Goal: Check status: Check status

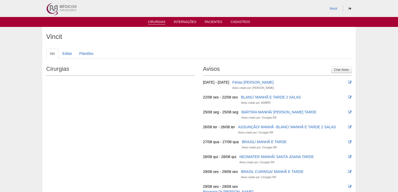
click at [158, 23] on link "Cirurgias" at bounding box center [156, 22] width 17 height 4
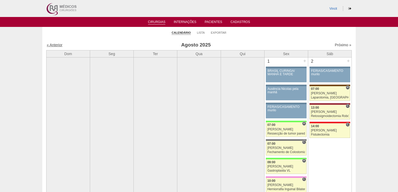
click at [55, 44] on link "« Anterior" at bounding box center [55, 45] width 16 height 4
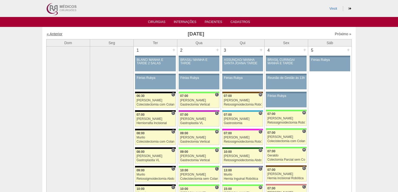
click at [57, 33] on link "« Anterior" at bounding box center [55, 34] width 16 height 4
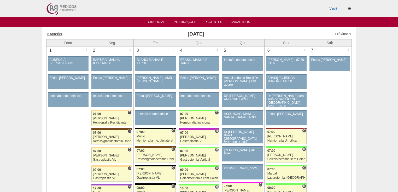
click at [55, 32] on link "« Anterior" at bounding box center [55, 34] width 16 height 4
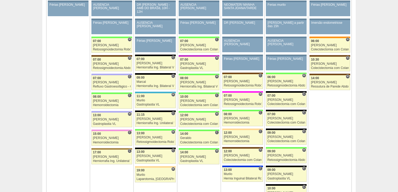
scroll to position [1002, 0]
